Goal: Task Accomplishment & Management: Complete application form

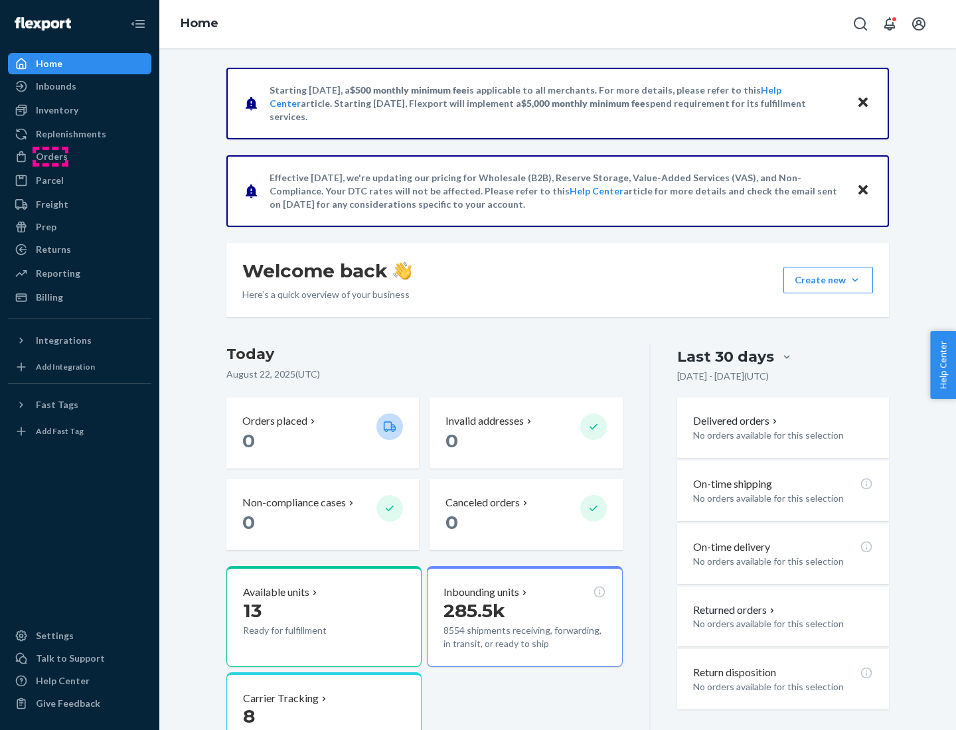
click at [50, 157] on div "Orders" at bounding box center [52, 156] width 32 height 13
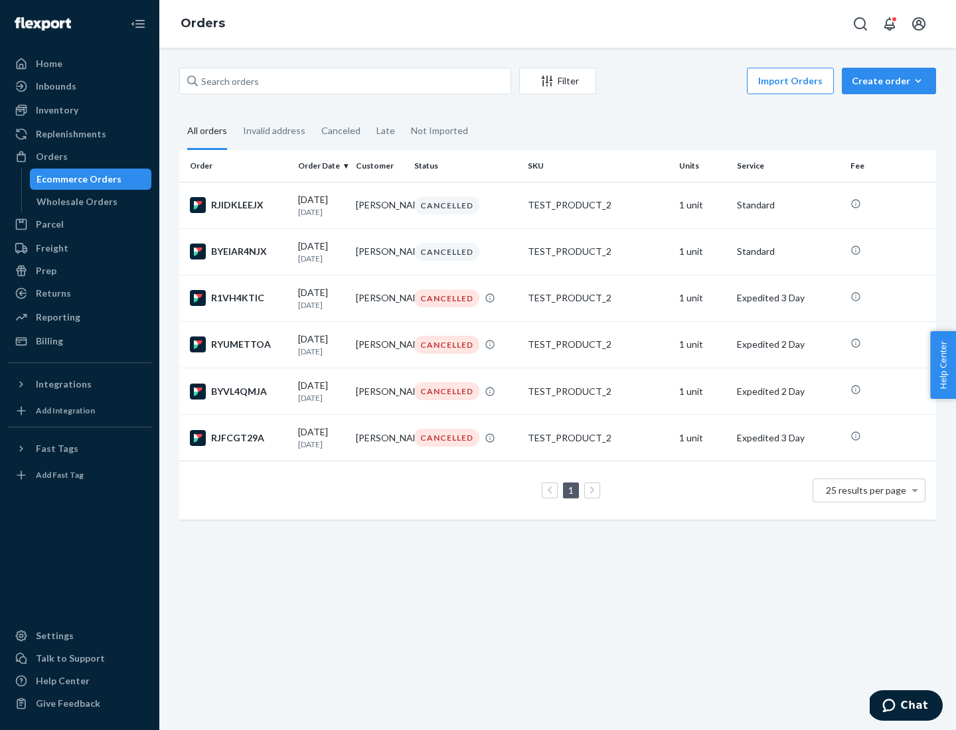
click at [74, 202] on div "Wholesale Orders" at bounding box center [77, 201] width 81 height 13
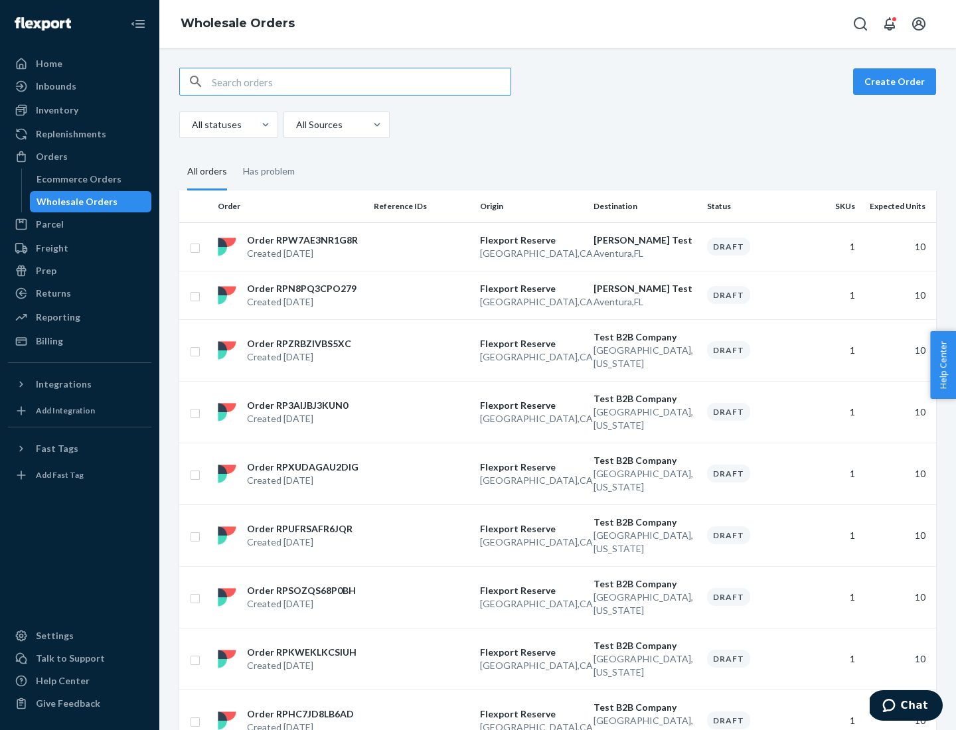
click at [897, 82] on button "Create Order" at bounding box center [894, 81] width 83 height 27
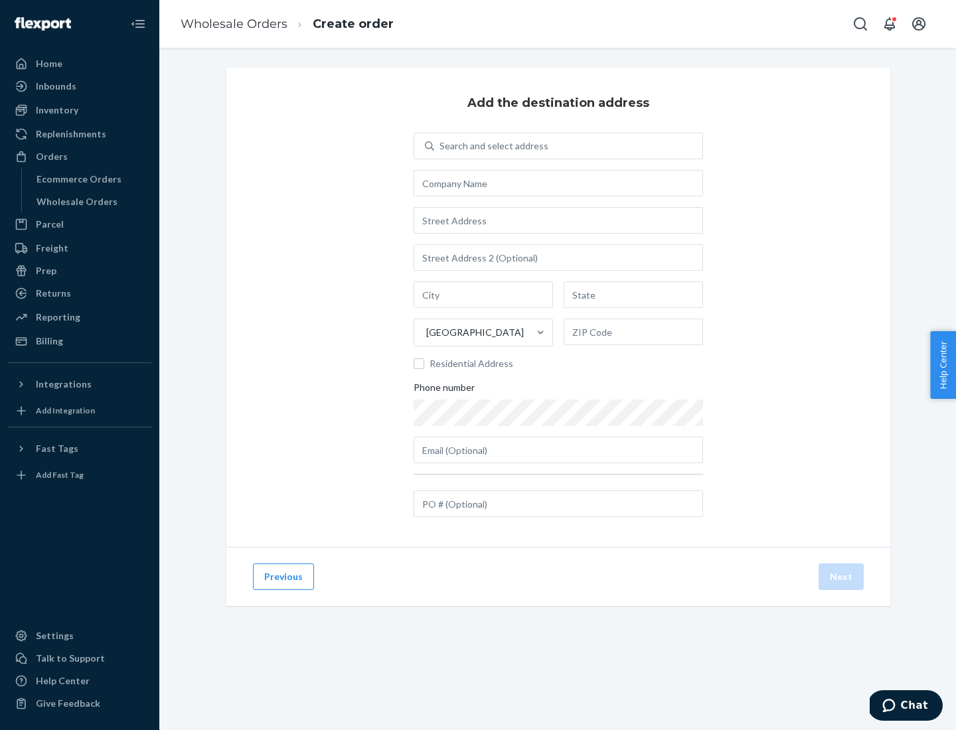
click at [491, 146] on div "Search and select address" at bounding box center [493, 145] width 109 height 13
click at [441, 146] on input "Search and select address" at bounding box center [439, 145] width 1 height 13
type input "[PERSON_NAME] Test"
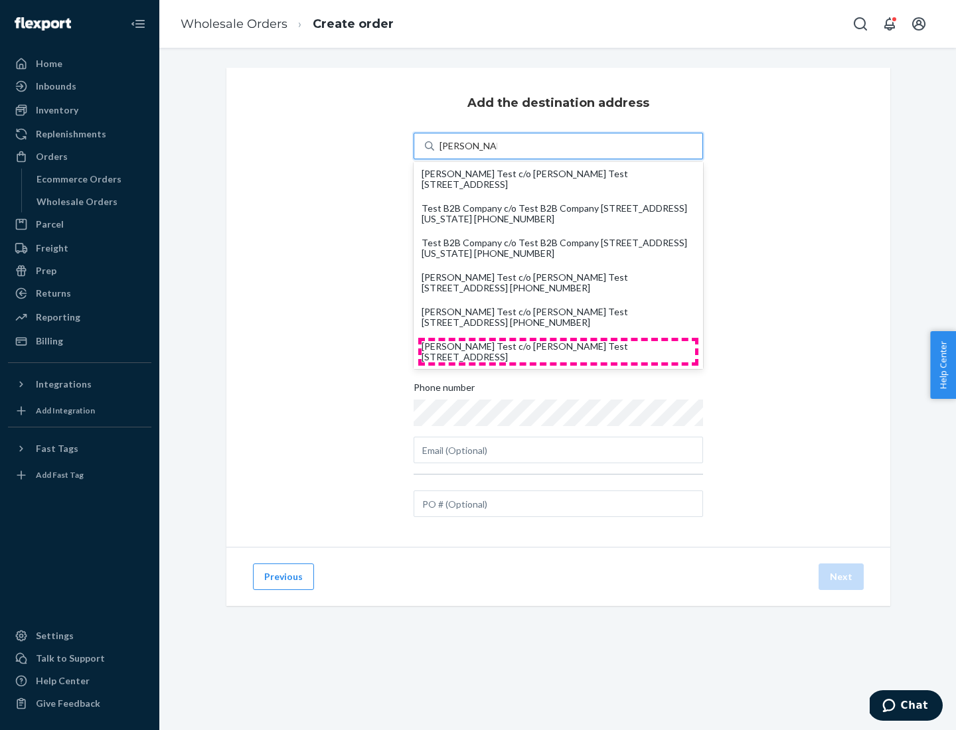
click at [558, 352] on div "[PERSON_NAME] Test c/o [PERSON_NAME] Test [STREET_ADDRESS]" at bounding box center [557, 351] width 273 height 21
click at [497, 153] on input "[PERSON_NAME] Test" at bounding box center [468, 145] width 58 height 13
type input "[PERSON_NAME] Test"
type input "Aventura"
type input "FL"
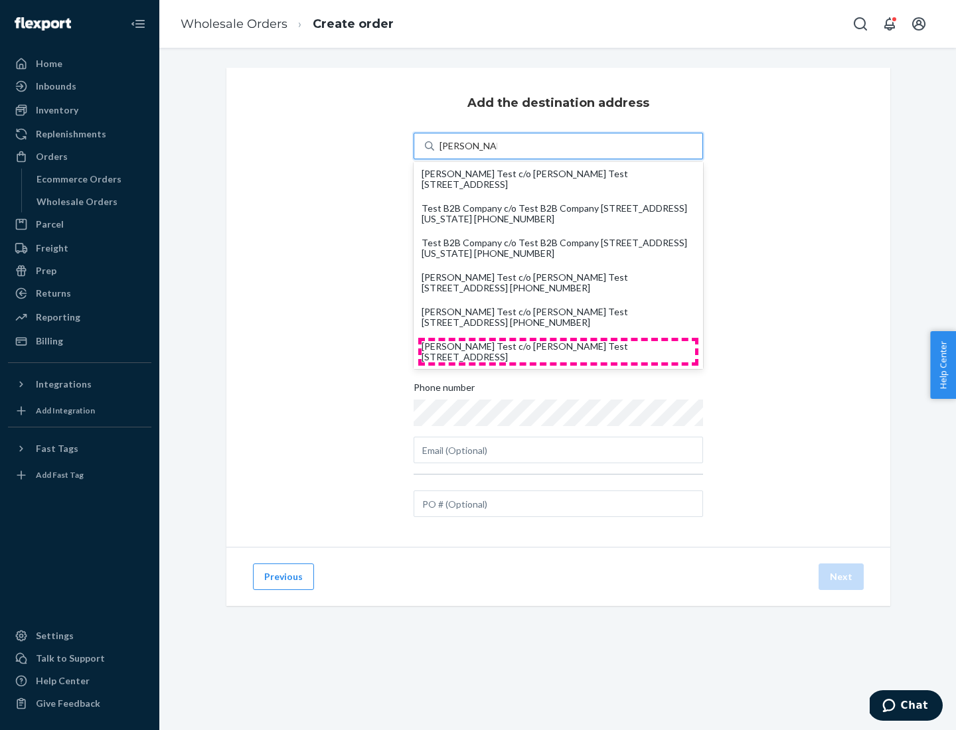
type input "33180"
type input "[STREET_ADDRESS]"
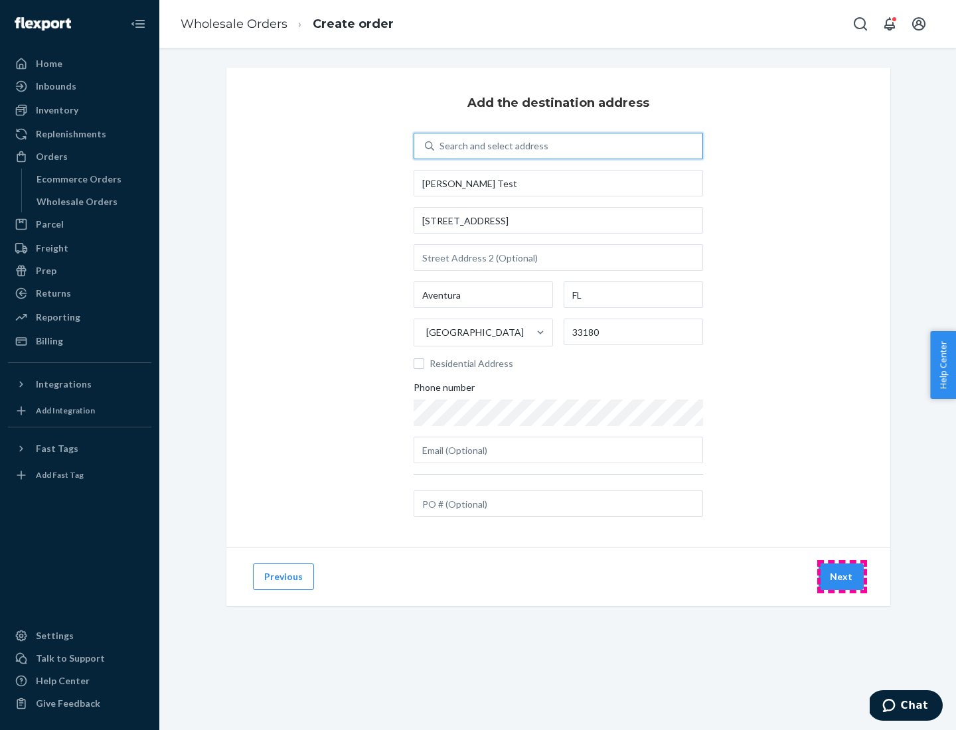
click at [842, 577] on button "Next" at bounding box center [840, 577] width 45 height 27
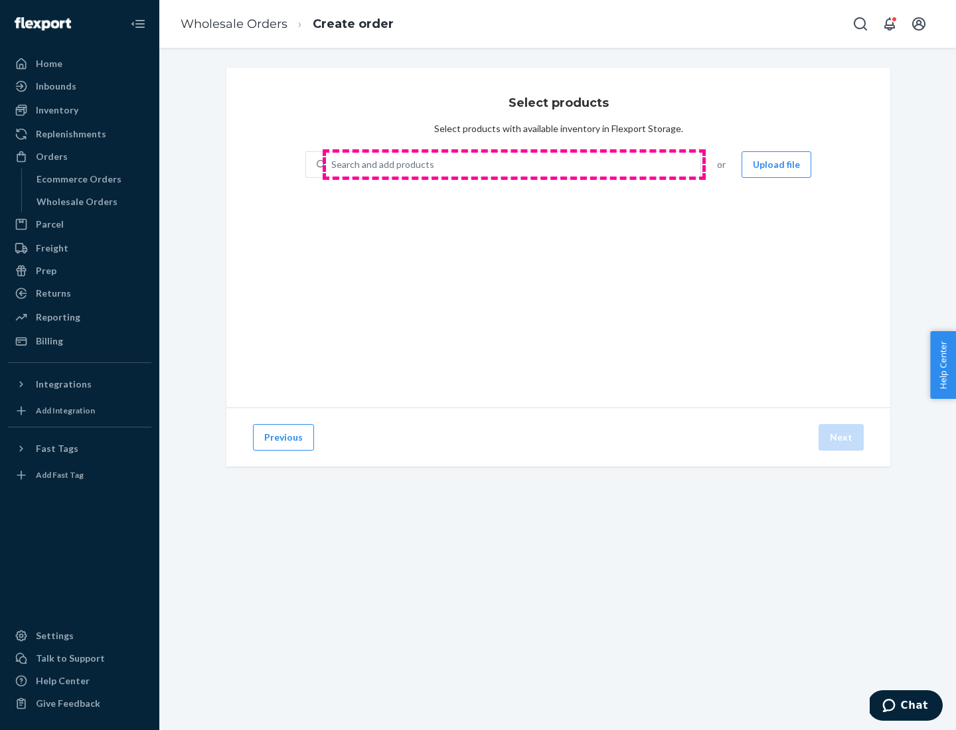
click at [514, 165] on div "Search and add products" at bounding box center [513, 165] width 374 height 24
click at [333, 165] on input "Search and add products" at bounding box center [331, 164] width 1 height 13
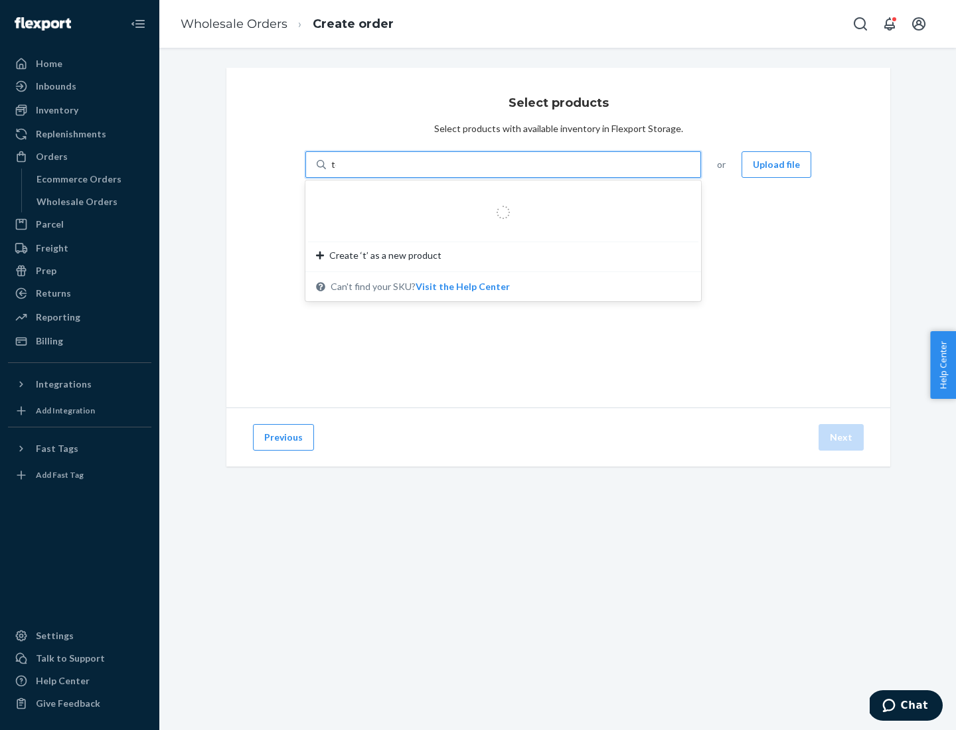
type input "test"
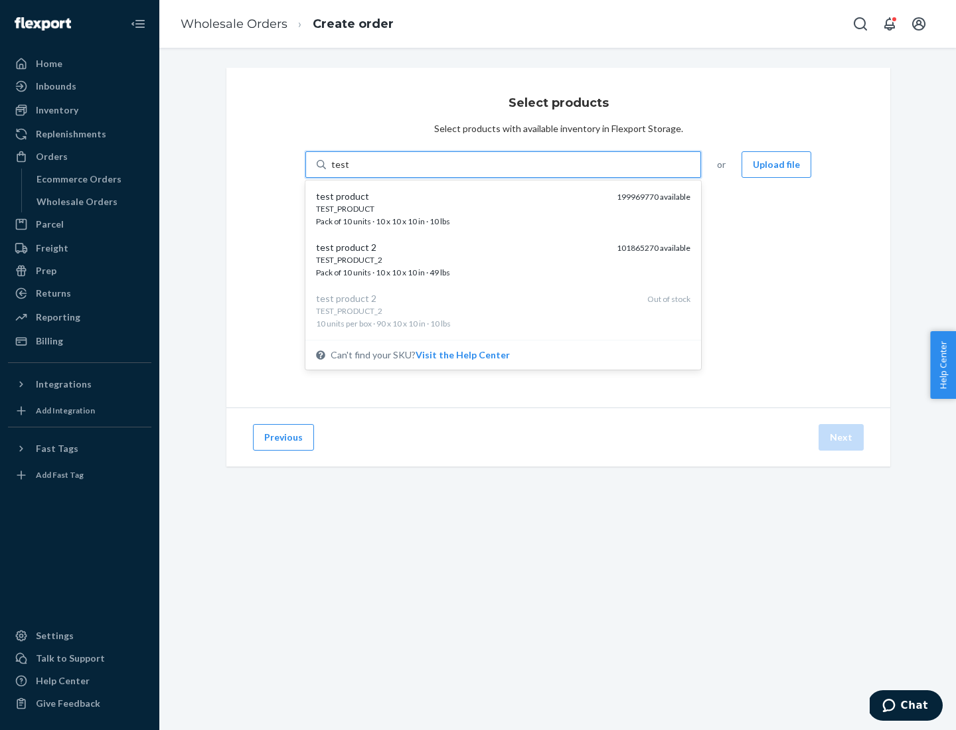
click at [461, 208] on div "TEST_PRODUCT" at bounding box center [461, 208] width 290 height 11
click at [348, 171] on input "test" at bounding box center [339, 164] width 17 height 13
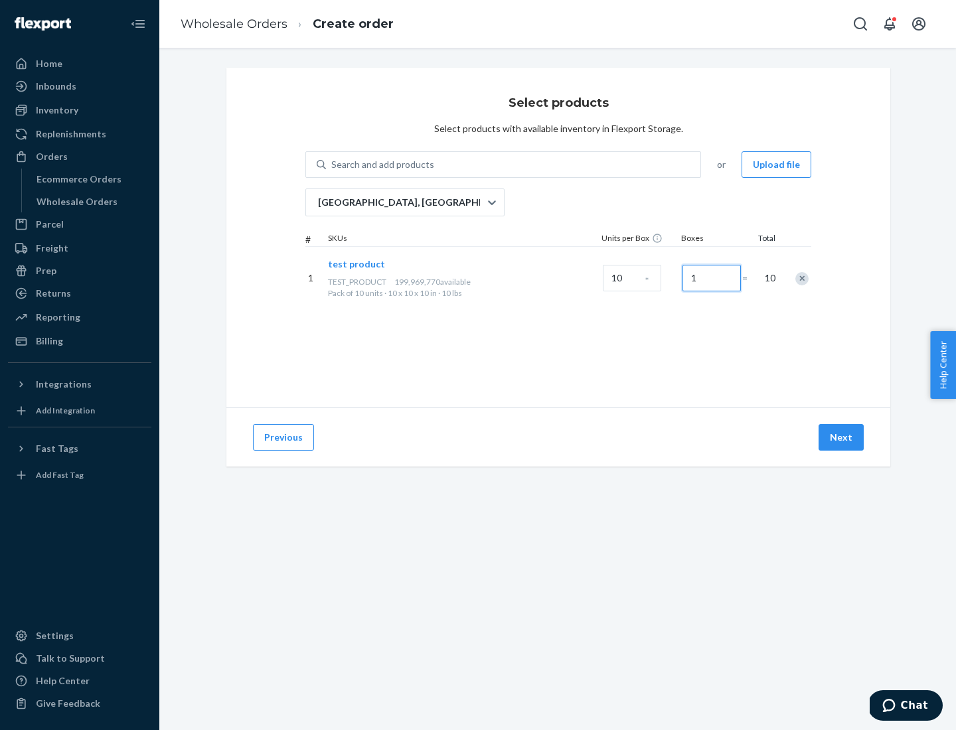
type input "1"
click at [842, 437] on button "Next" at bounding box center [840, 437] width 45 height 27
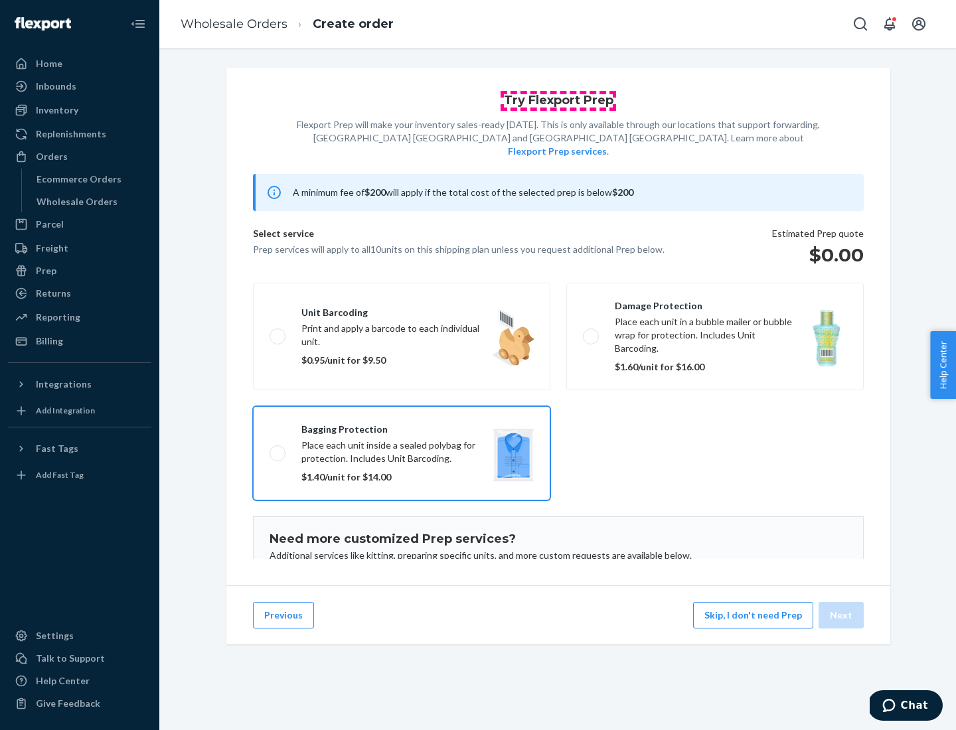
click at [269, 449] on input "Bagging protection Place each unit inside a sealed polybag for protection. Incl…" at bounding box center [273, 453] width 9 height 9
checkbox input "true"
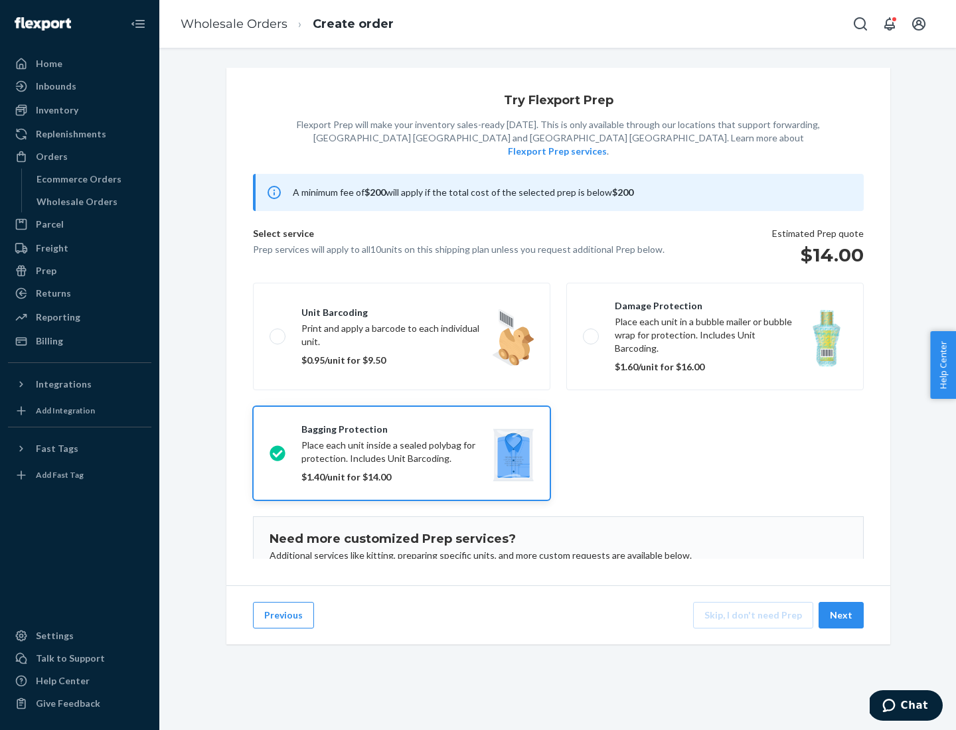
click at [842, 615] on button "Next" at bounding box center [840, 615] width 45 height 27
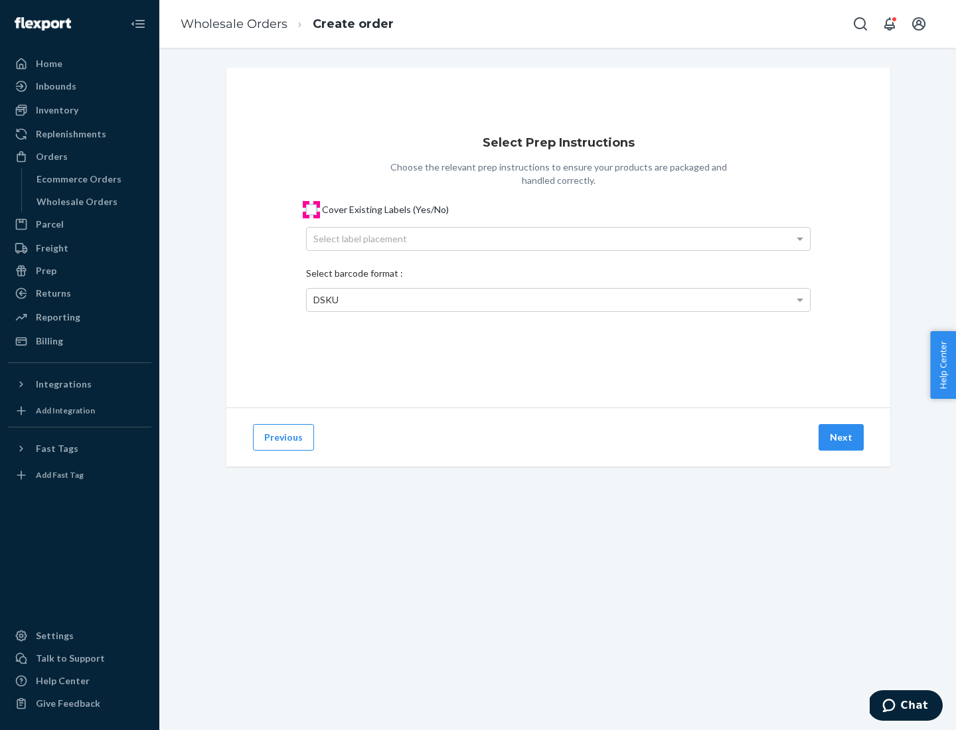
click at [311, 209] on input "Cover Existing Labels (Yes/No)" at bounding box center [311, 209] width 11 height 11
checkbox input "true"
click at [558, 238] on div "Select label placement" at bounding box center [558, 239] width 503 height 23
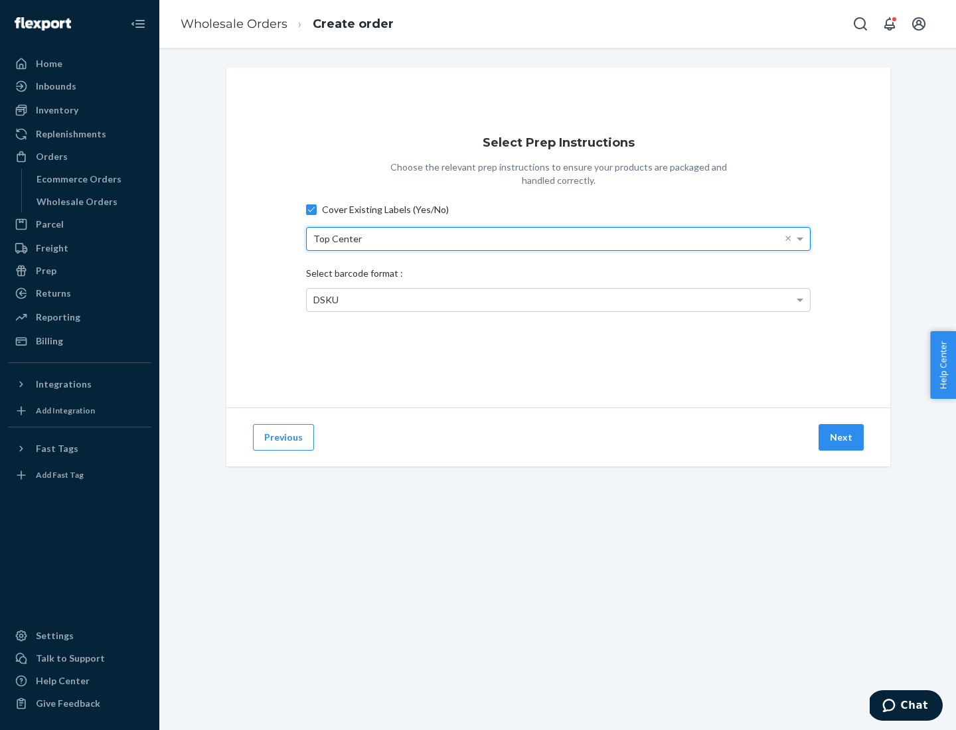
click at [558, 238] on div "Top Center" at bounding box center [558, 239] width 503 height 23
